Goal: Check status: Check status

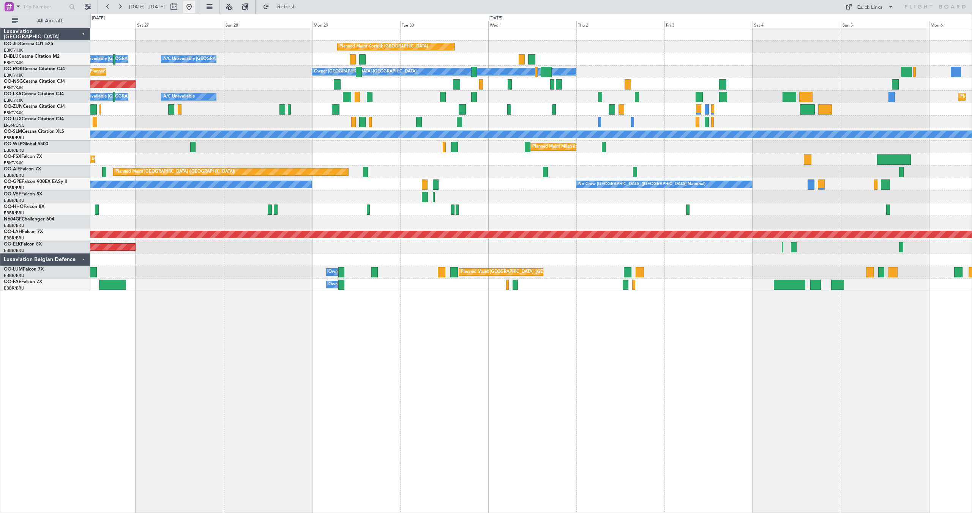
click at [195, 5] on button at bounding box center [189, 7] width 12 height 12
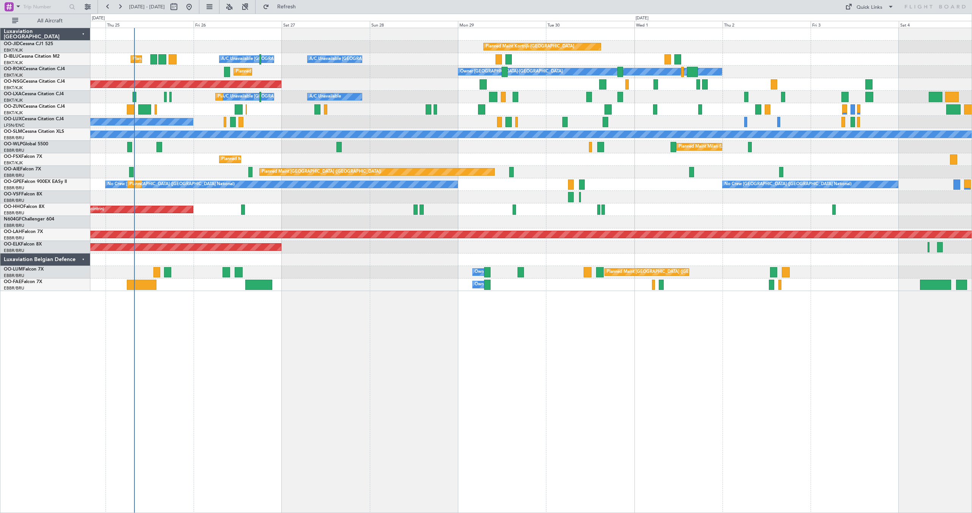
click at [547, 117] on div "Planned Maint Kortrijk-[GEOGRAPHIC_DATA] A/C Unavailable [GEOGRAPHIC_DATA]-[GEO…" at bounding box center [530, 159] width 881 height 263
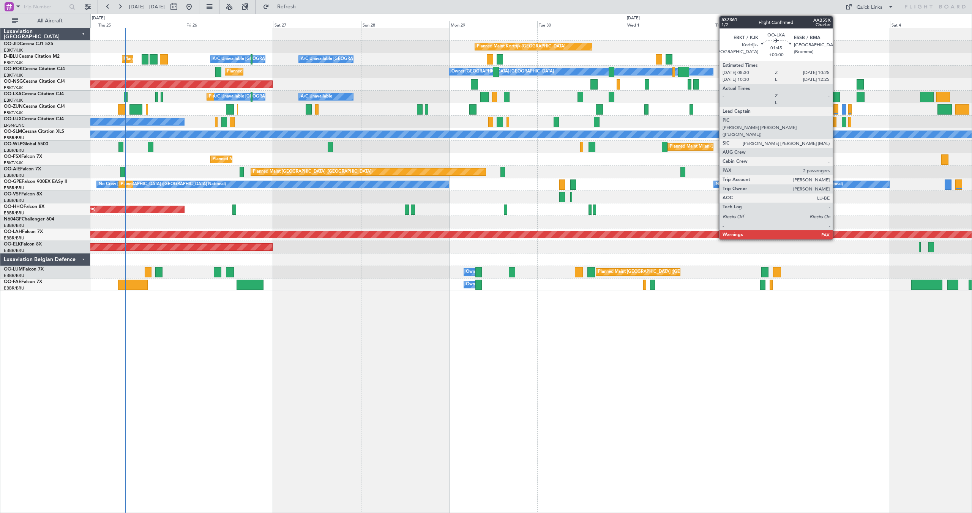
click at [836, 93] on div at bounding box center [836, 97] width 7 height 10
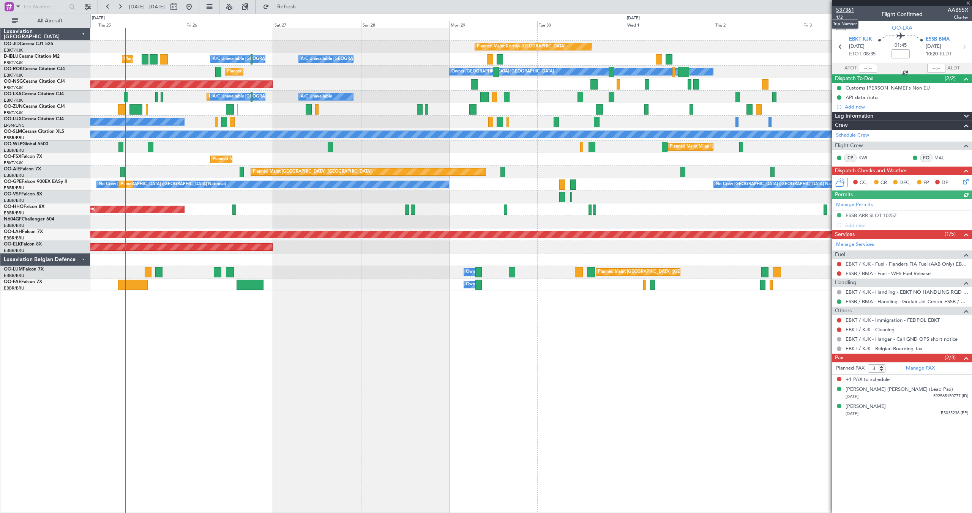
click at [849, 8] on span "537361" at bounding box center [845, 10] width 18 height 8
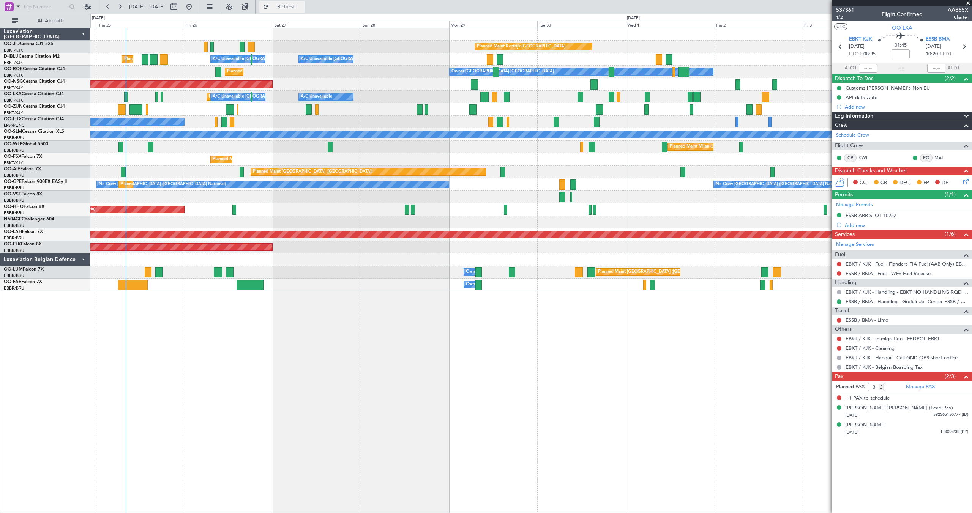
click at [290, 5] on button "Refresh" at bounding box center [282, 7] width 46 height 12
type input "2"
click at [881, 388] on input "2" at bounding box center [876, 387] width 17 height 8
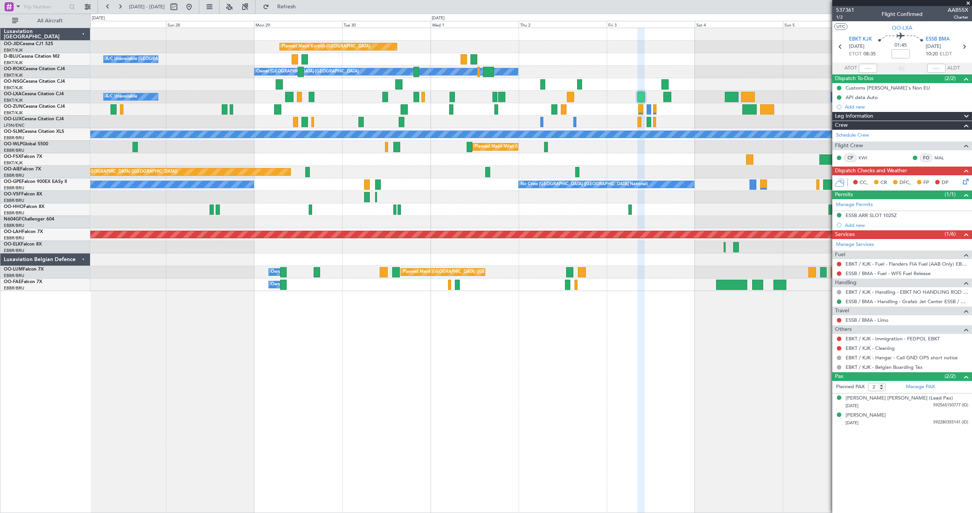
click at [596, 118] on div "Planned Maint Kortrijk-[GEOGRAPHIC_DATA] A/C Unavailable [GEOGRAPHIC_DATA]-[GEO…" at bounding box center [530, 159] width 881 height 263
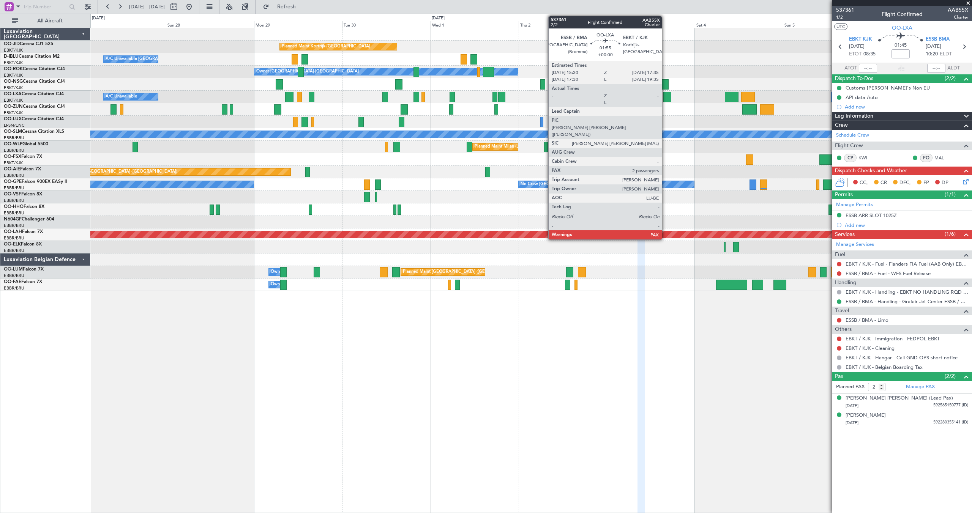
click at [666, 96] on div at bounding box center [667, 97] width 8 height 10
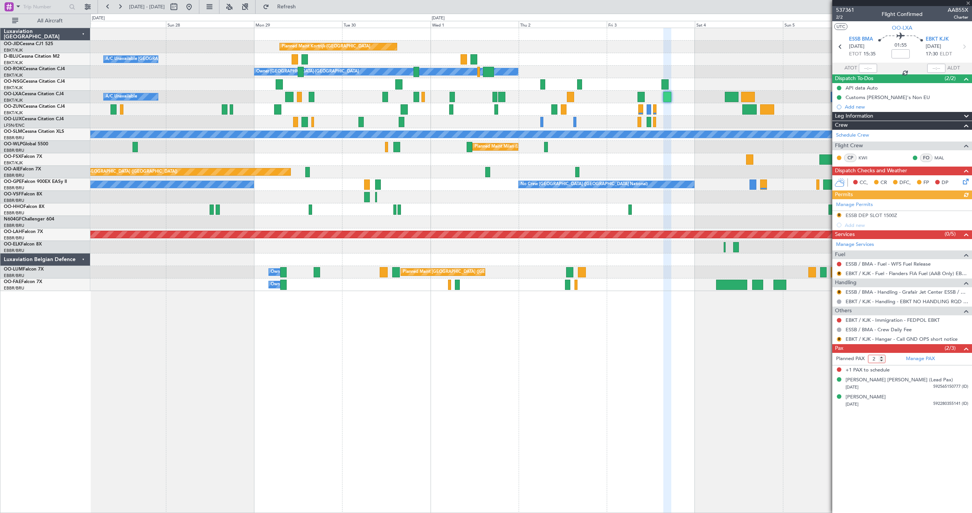
type input "2"
click at [882, 361] on input "2" at bounding box center [876, 359] width 17 height 8
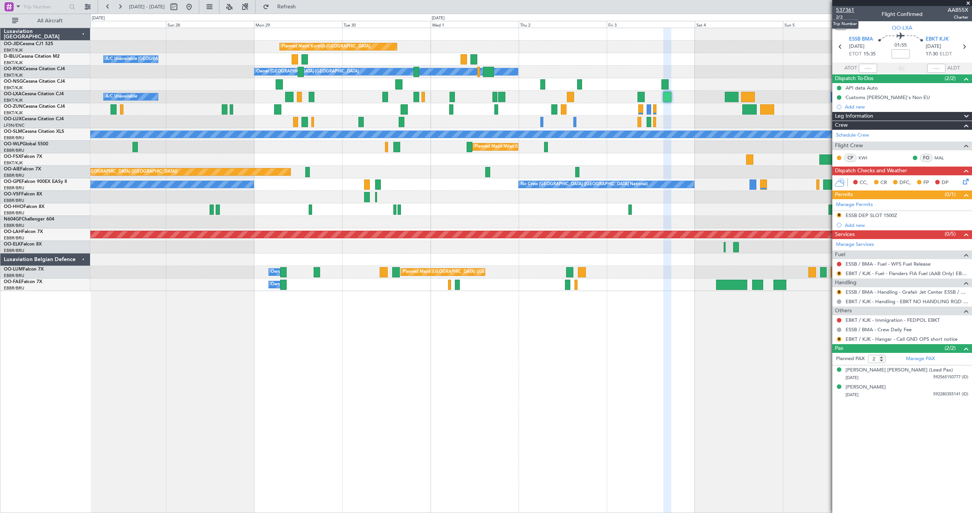
click at [844, 8] on span "537361" at bounding box center [845, 10] width 18 height 8
click at [968, 2] on span at bounding box center [968, 3] width 8 height 7
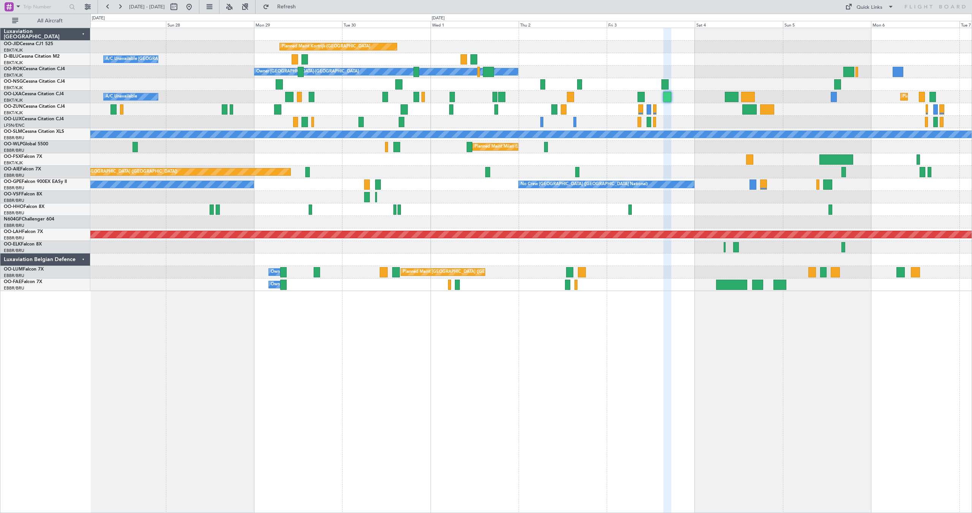
type input "0"
click at [195, 8] on button at bounding box center [189, 7] width 12 height 12
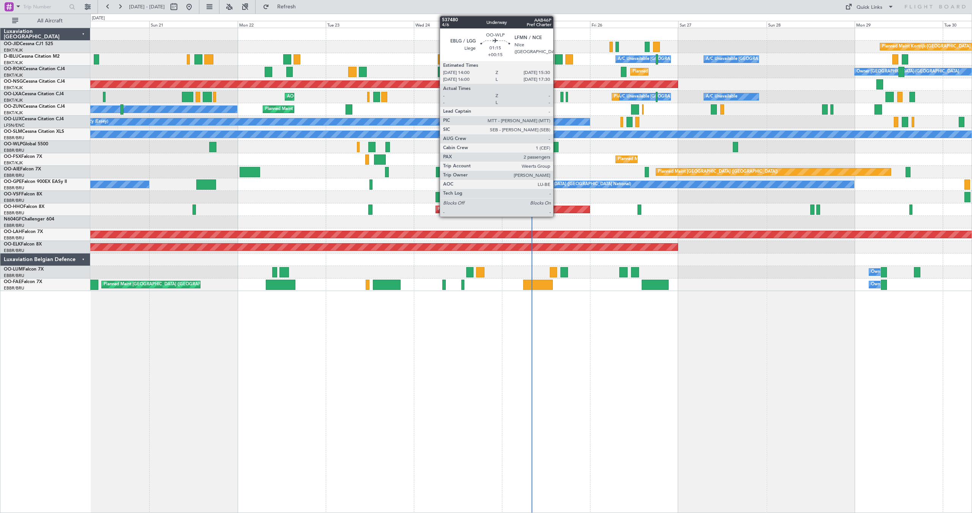
click at [557, 148] on div at bounding box center [556, 147] width 6 height 10
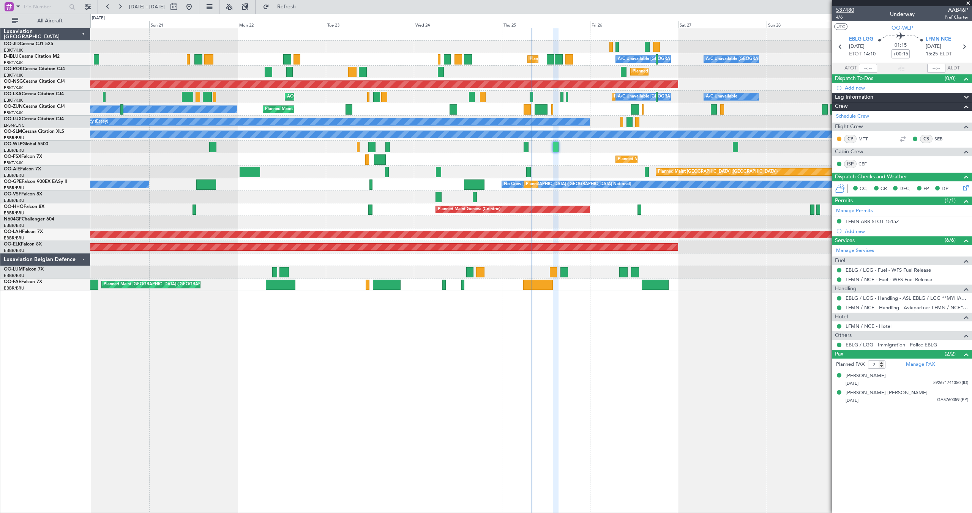
click at [848, 9] on span "537480" at bounding box center [845, 10] width 18 height 8
click at [845, 8] on span "537480" at bounding box center [845, 10] width 18 height 8
click at [968, 3] on span at bounding box center [968, 3] width 8 height 7
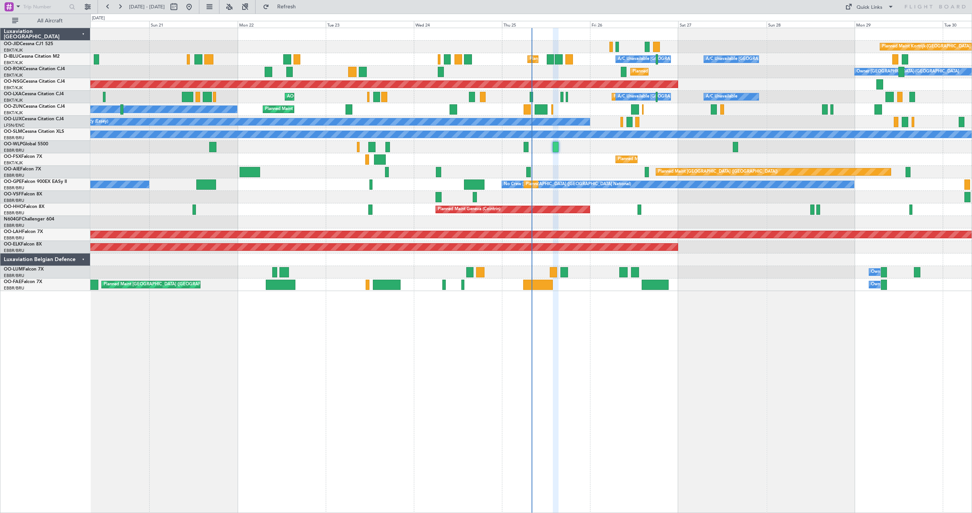
type input "0"
click at [558, 149] on div at bounding box center [558, 147] width 6 height 10
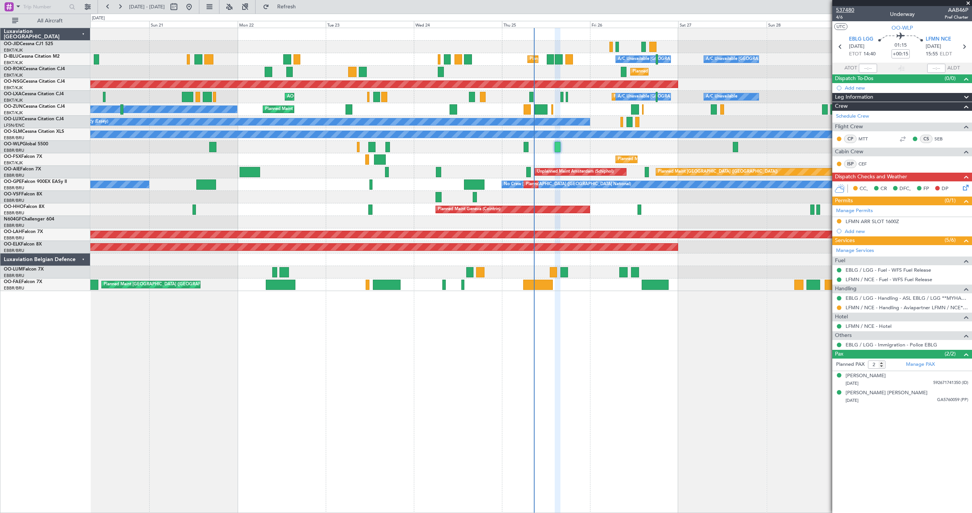
click at [845, 9] on span "537480" at bounding box center [845, 10] width 18 height 8
click at [968, 3] on span at bounding box center [968, 3] width 8 height 7
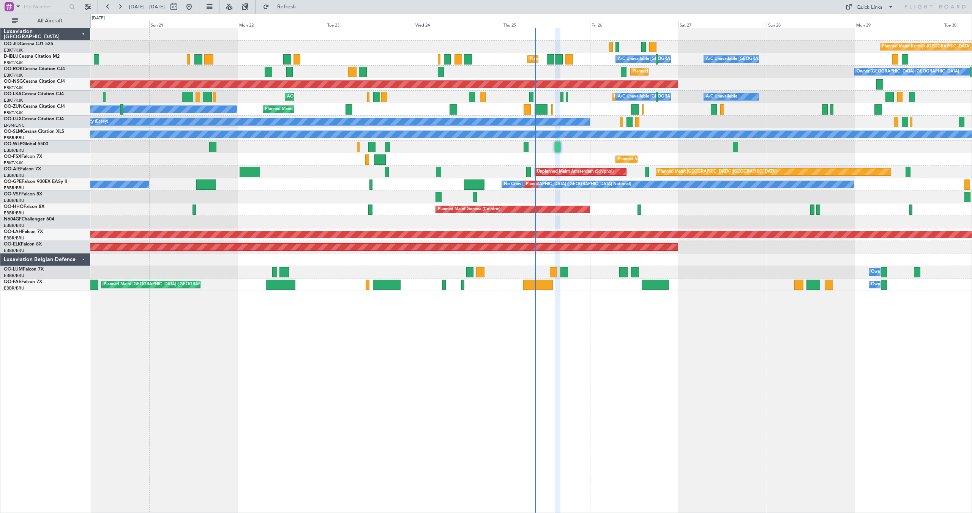
type input "0"
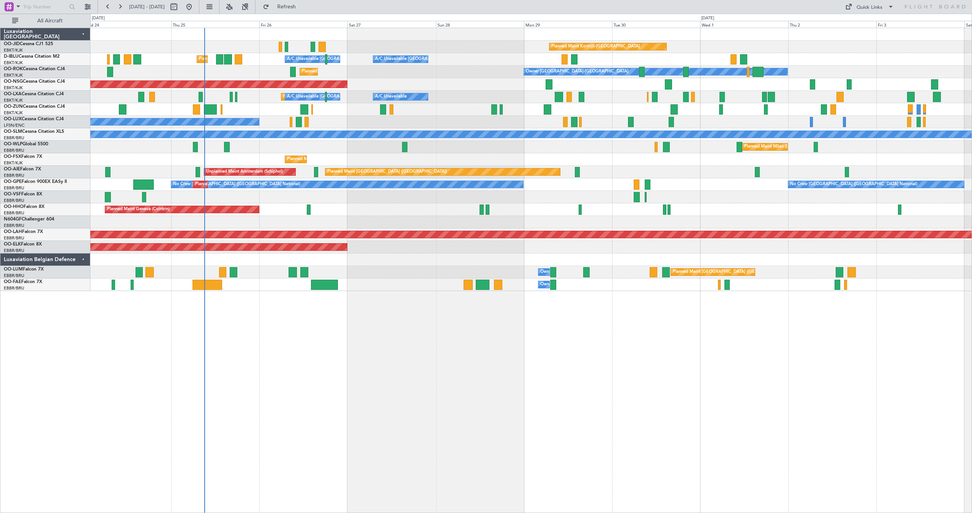
click at [438, 92] on div "Planned Maint Kortrijk-[GEOGRAPHIC_DATA] A/C Unavailable [GEOGRAPHIC_DATA]-[GEO…" at bounding box center [530, 159] width 881 height 263
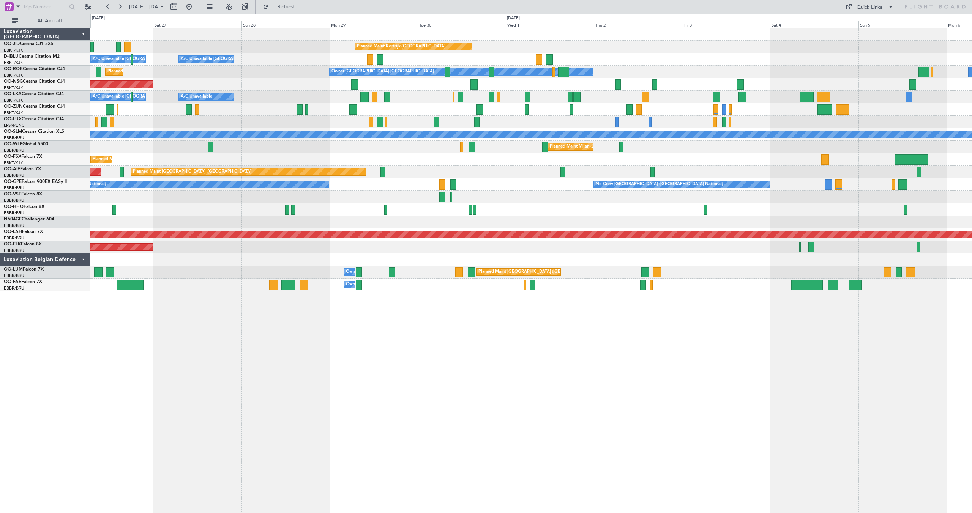
click at [680, 114] on div "Planned Maint Kortrijk-[GEOGRAPHIC_DATA] A/C Unavailable [GEOGRAPHIC_DATA]-[GEO…" at bounding box center [530, 159] width 881 height 263
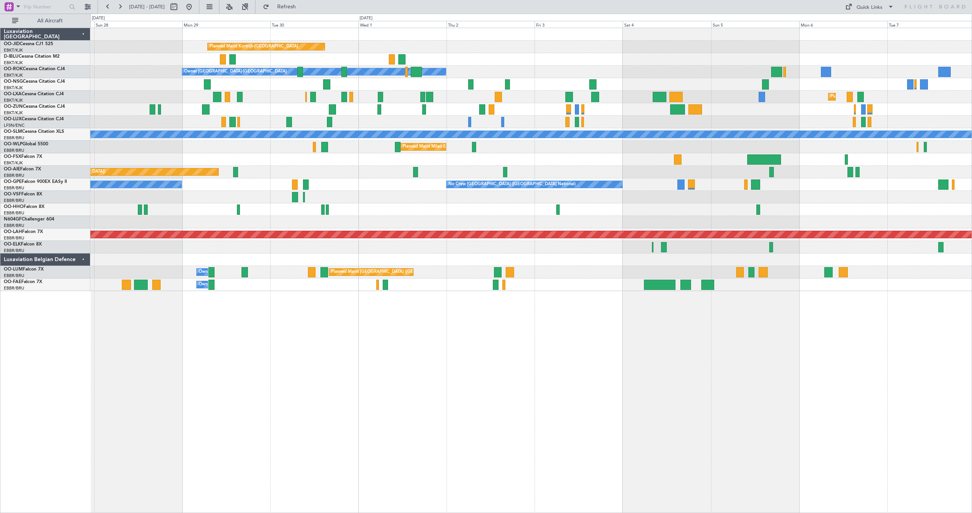
click at [610, 118] on div "Planned Maint Kortrijk-[GEOGRAPHIC_DATA] A/C Unavailable [GEOGRAPHIC_DATA] ([GE…" at bounding box center [530, 159] width 881 height 263
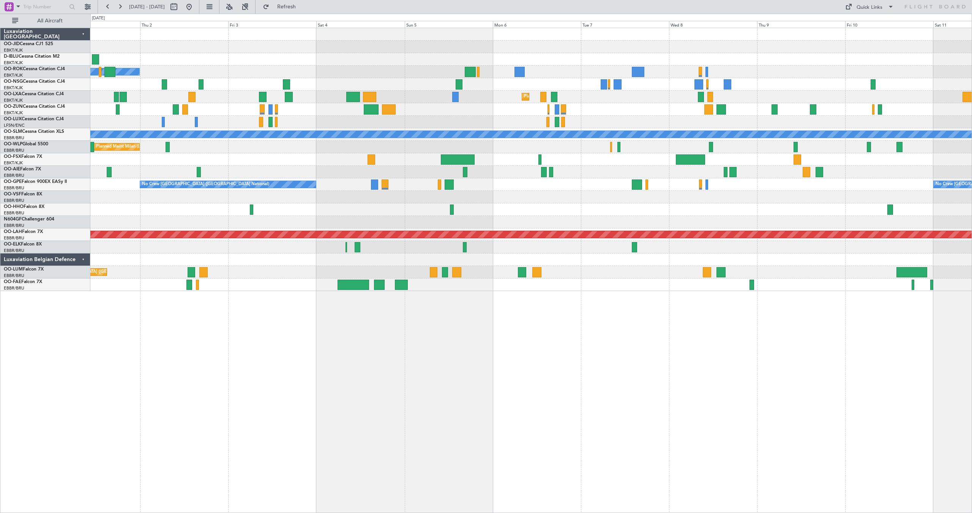
click at [586, 110] on div at bounding box center [530, 109] width 881 height 13
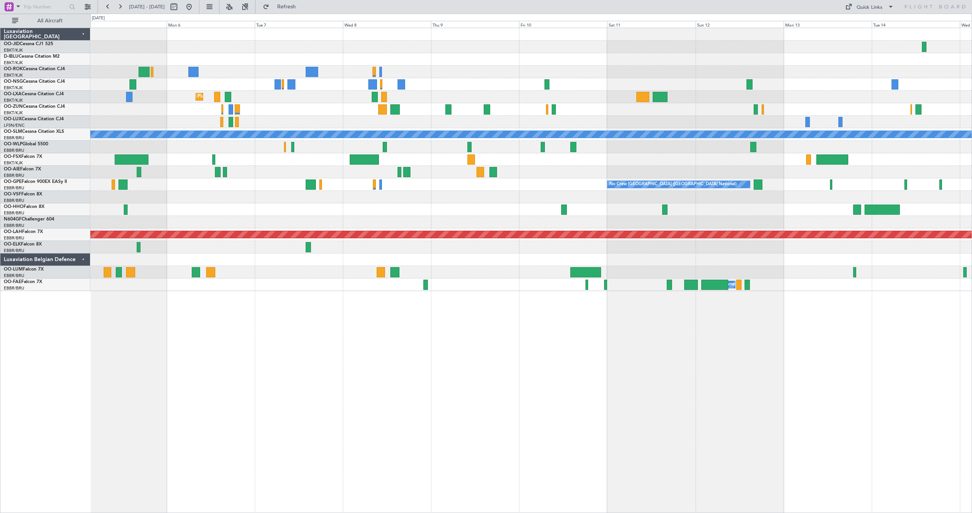
click at [649, 125] on div "Planned Maint Kortrijk-[GEOGRAPHIC_DATA] A/C Unavailable [GEOGRAPHIC_DATA] No C…" at bounding box center [530, 159] width 881 height 263
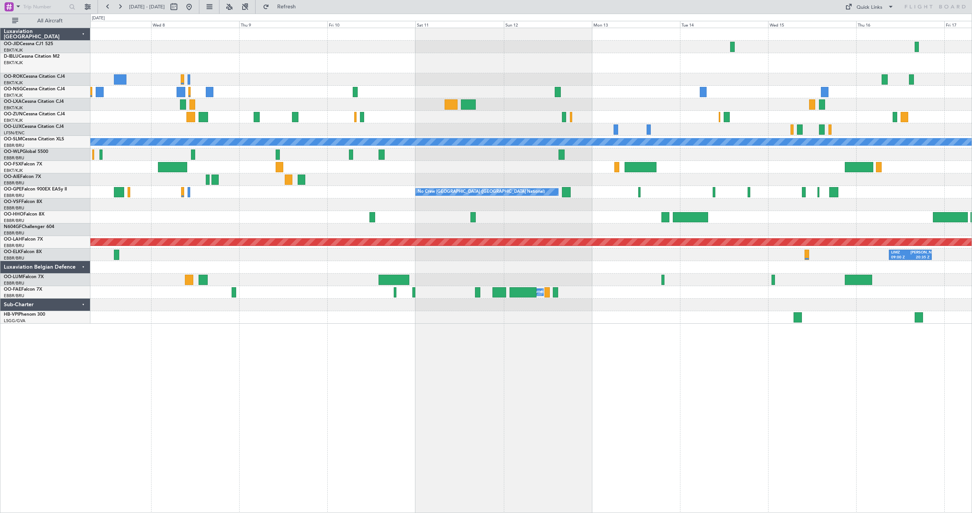
click at [630, 89] on div at bounding box center [530, 92] width 881 height 13
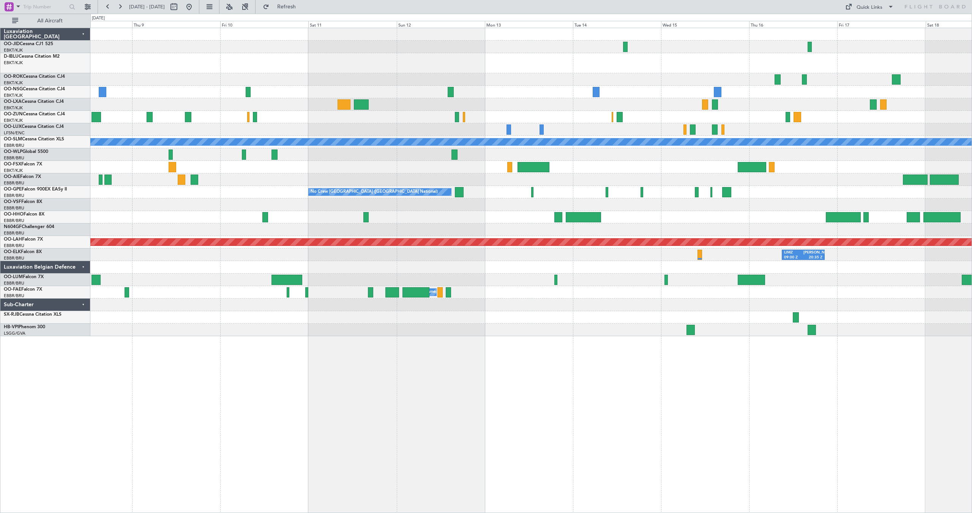
click at [791, 96] on div at bounding box center [530, 92] width 881 height 13
click at [195, 5] on button at bounding box center [189, 7] width 12 height 12
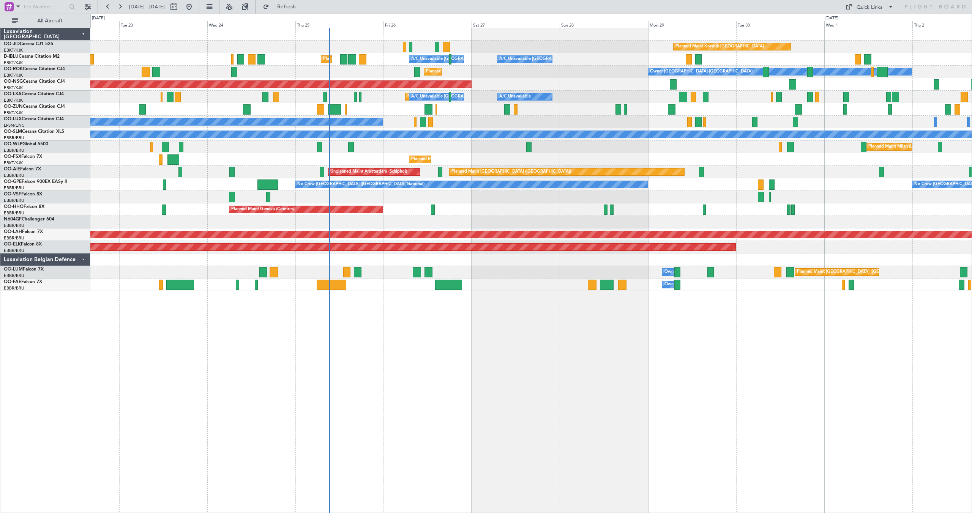
click at [627, 150] on div "Planned Maint Milan (Linate)" at bounding box center [530, 147] width 881 height 13
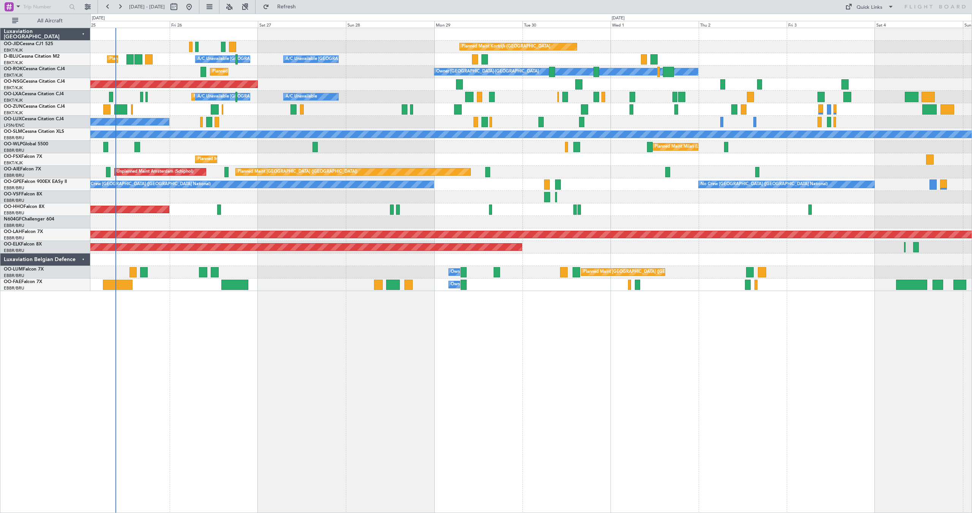
click at [581, 158] on div "Planned Maint Kortrijk-[GEOGRAPHIC_DATA]" at bounding box center [530, 159] width 881 height 13
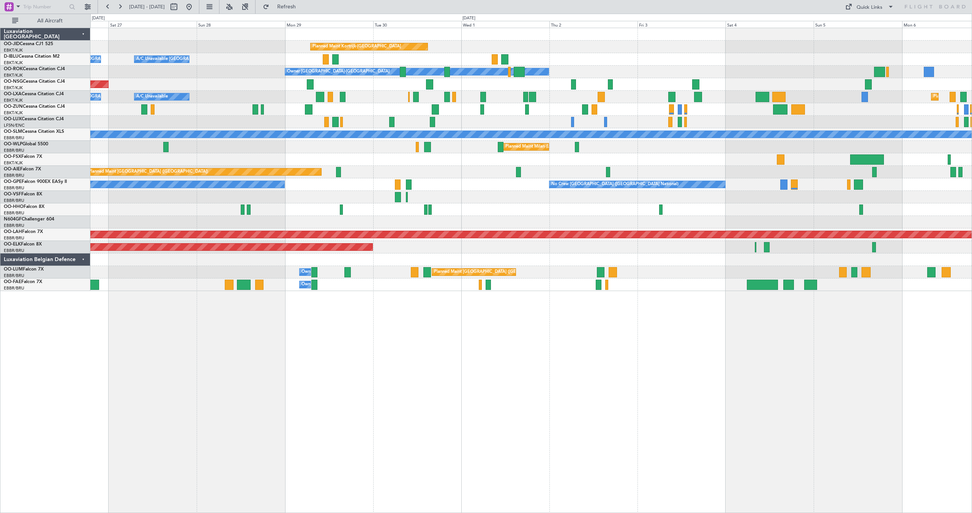
click at [575, 160] on div "Planned Maint Kortrijk-[GEOGRAPHIC_DATA]" at bounding box center [530, 159] width 881 height 13
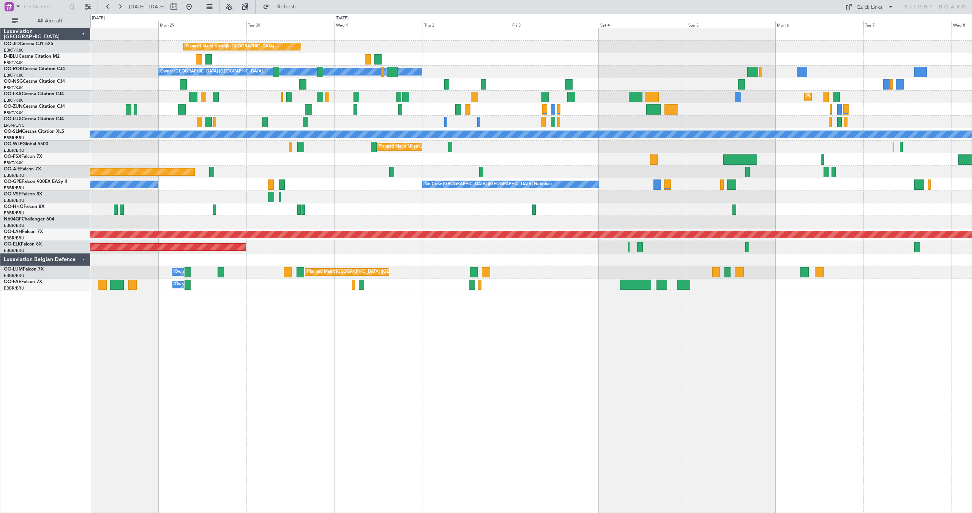
click at [621, 148] on div "Planned Maint Milan (Linate)" at bounding box center [530, 147] width 881 height 13
click at [195, 8] on button at bounding box center [189, 7] width 12 height 12
